Goal: Transaction & Acquisition: Download file/media

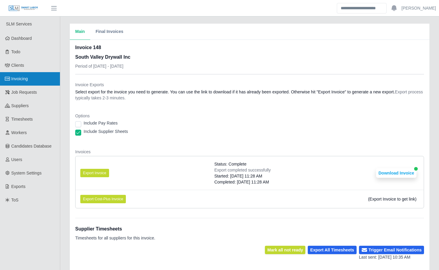
click at [48, 76] on link "Invoicing" at bounding box center [30, 78] width 60 height 13
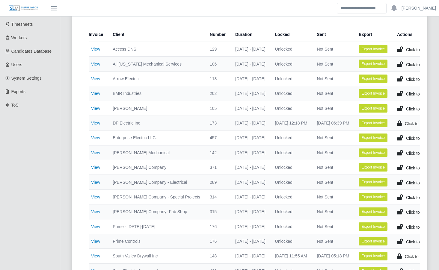
scroll to position [95, 0]
click at [94, 93] on link "View" at bounding box center [95, 93] width 9 height 5
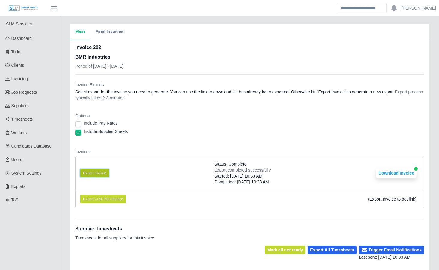
click at [101, 172] on button "Export Invoice" at bounding box center [94, 173] width 29 height 8
click at [409, 171] on button "Download Invoice" at bounding box center [396, 173] width 40 height 10
